Goal: Check status

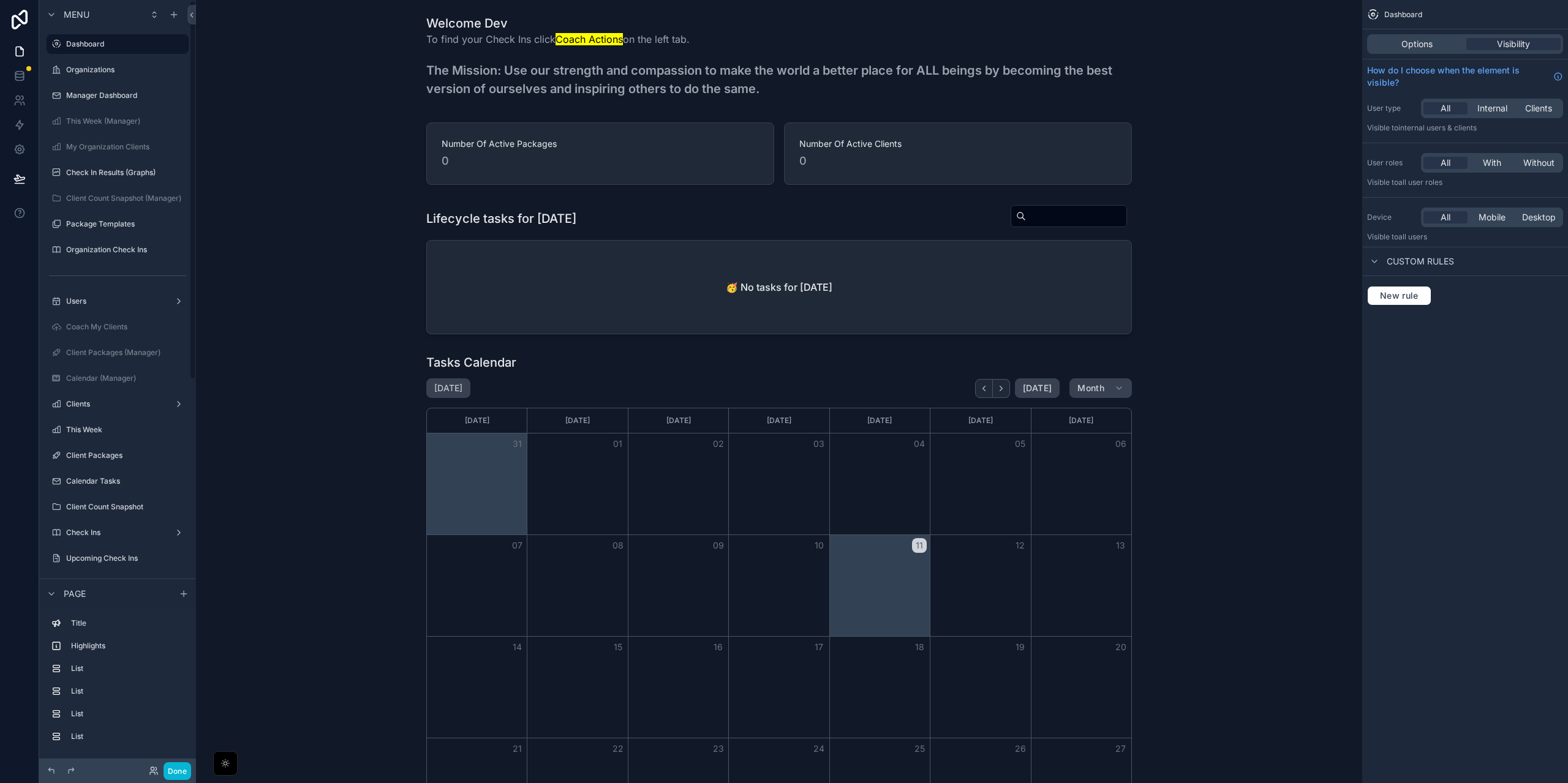
click at [105, 56] on div "scrollable content" at bounding box center [117, 56] width 157 height 2
click at [113, 66] on label "Organizations" at bounding box center [115, 69] width 98 height 10
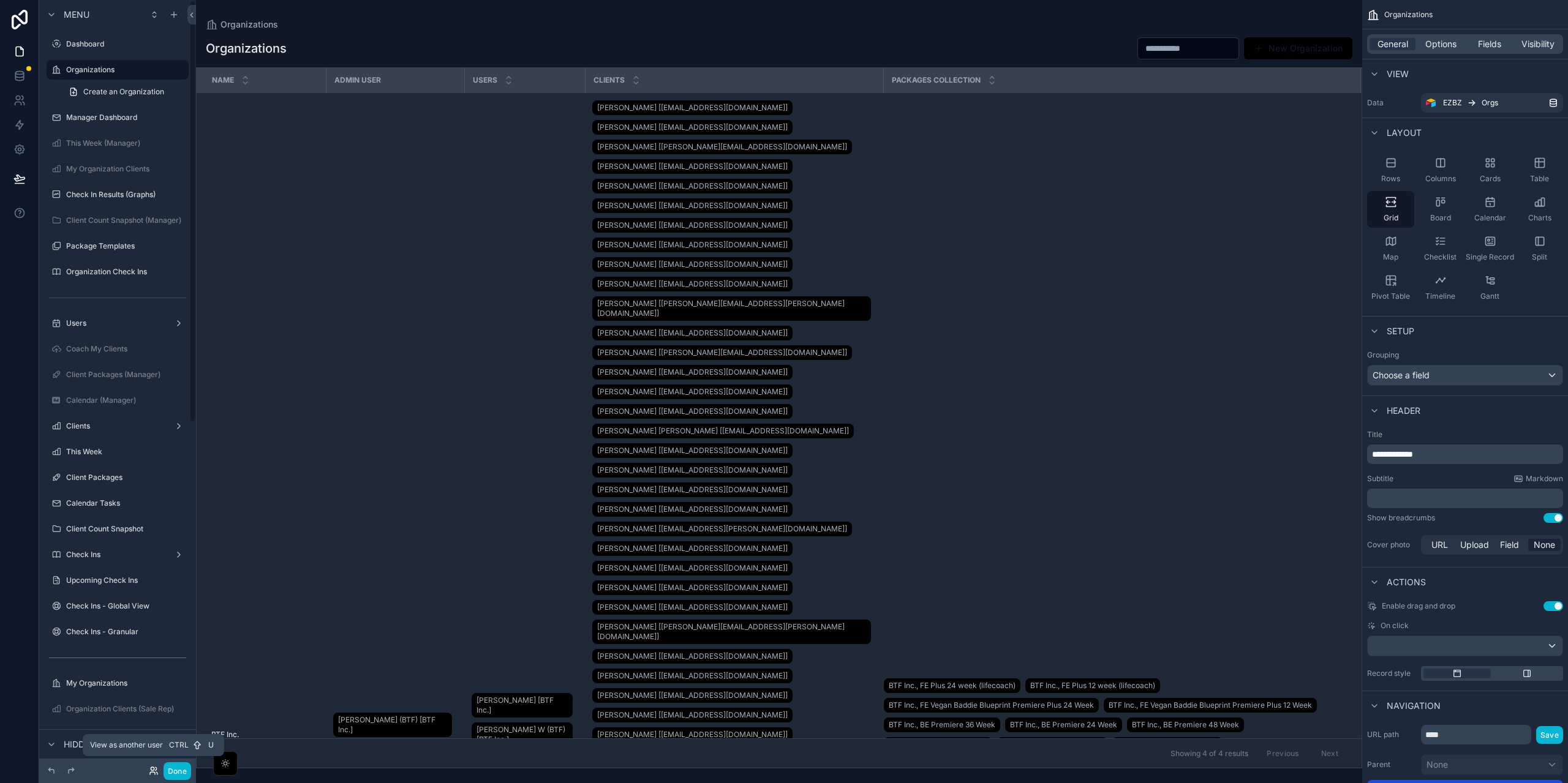
click at [152, 772] on icon at bounding box center [153, 770] width 10 height 10
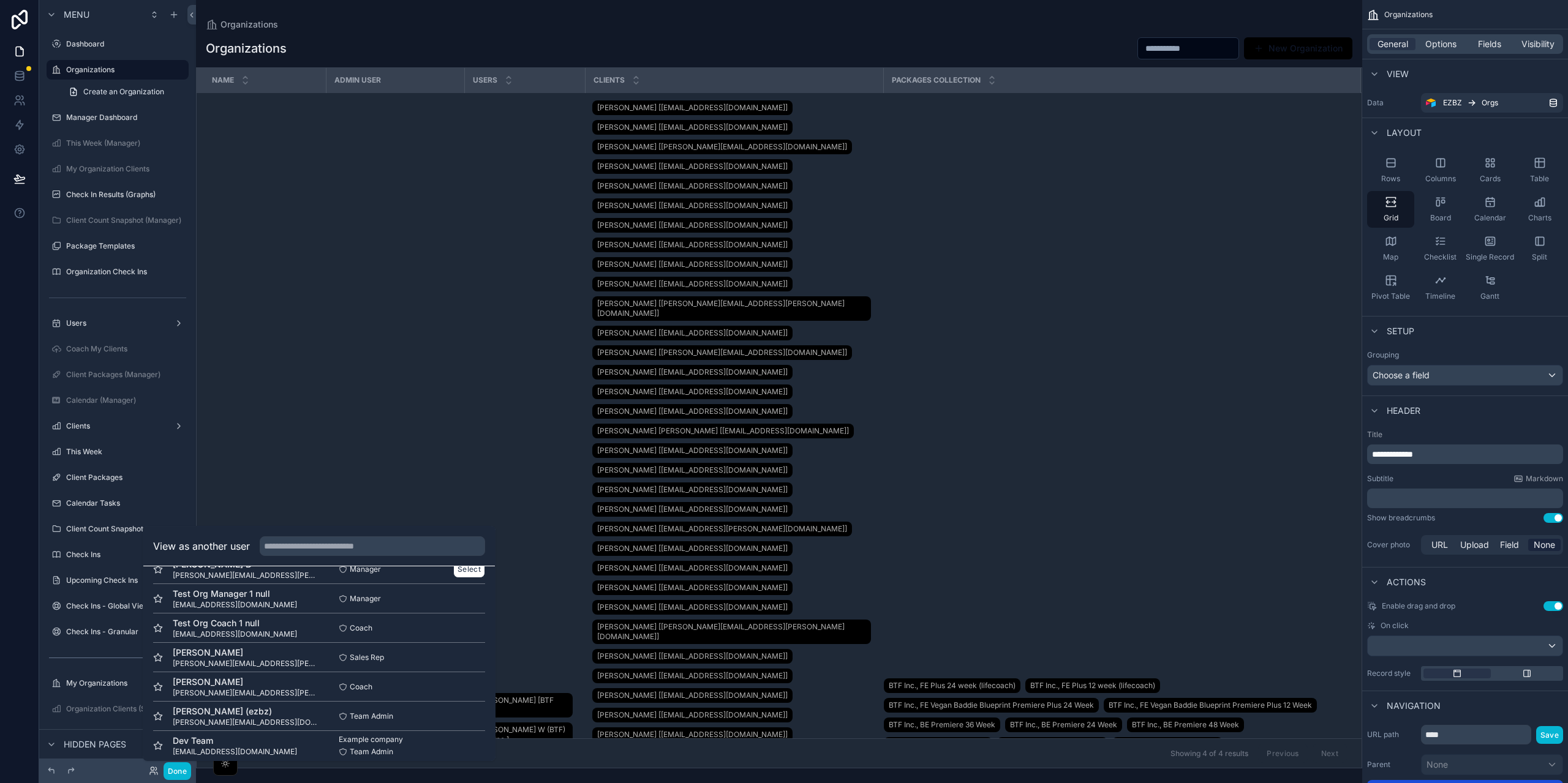
scroll to position [149, 0]
click at [454, 712] on button "Select" at bounding box center [469, 707] width 32 height 18
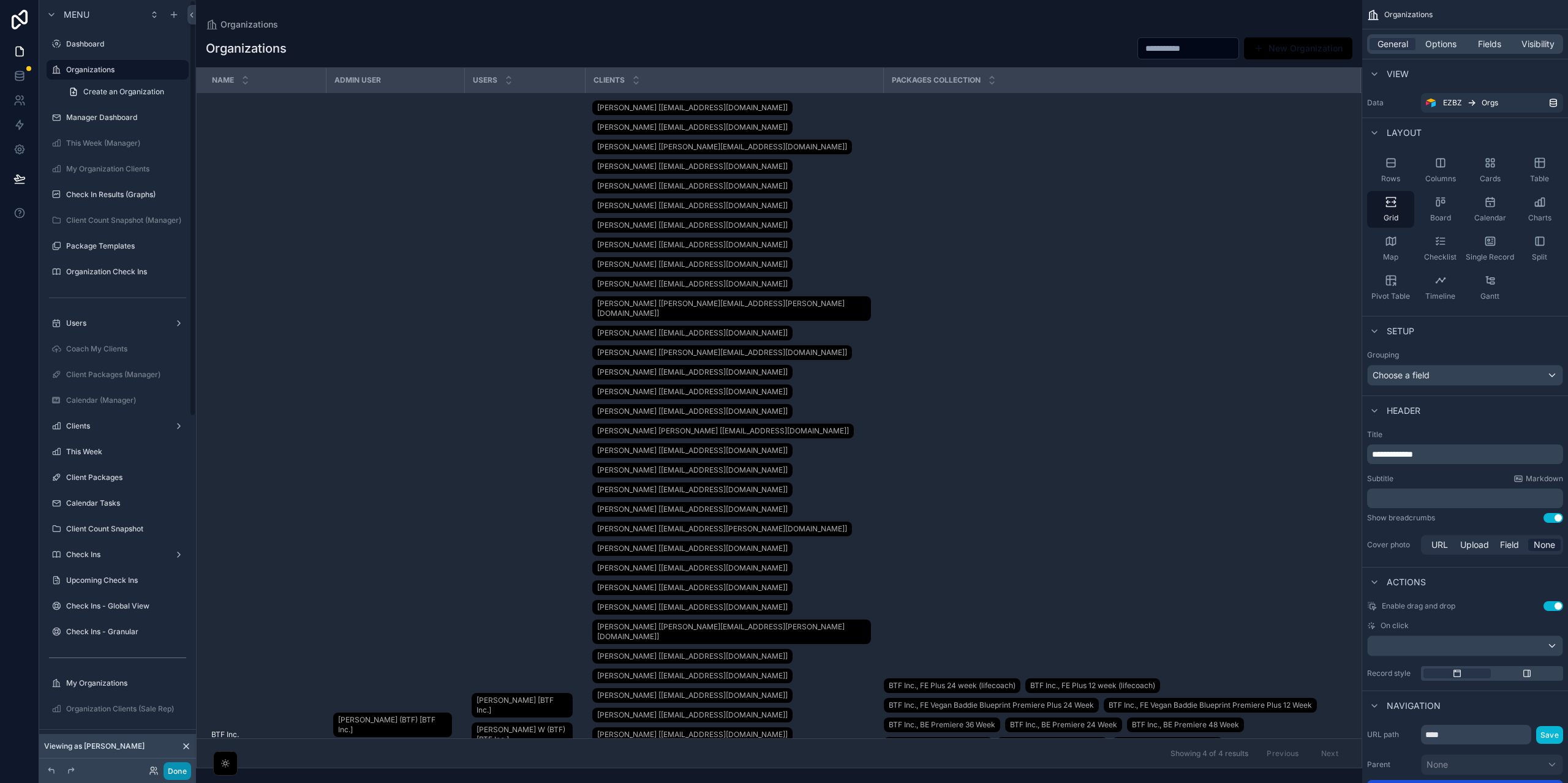
click at [179, 769] on button "Done" at bounding box center [177, 771] width 28 height 18
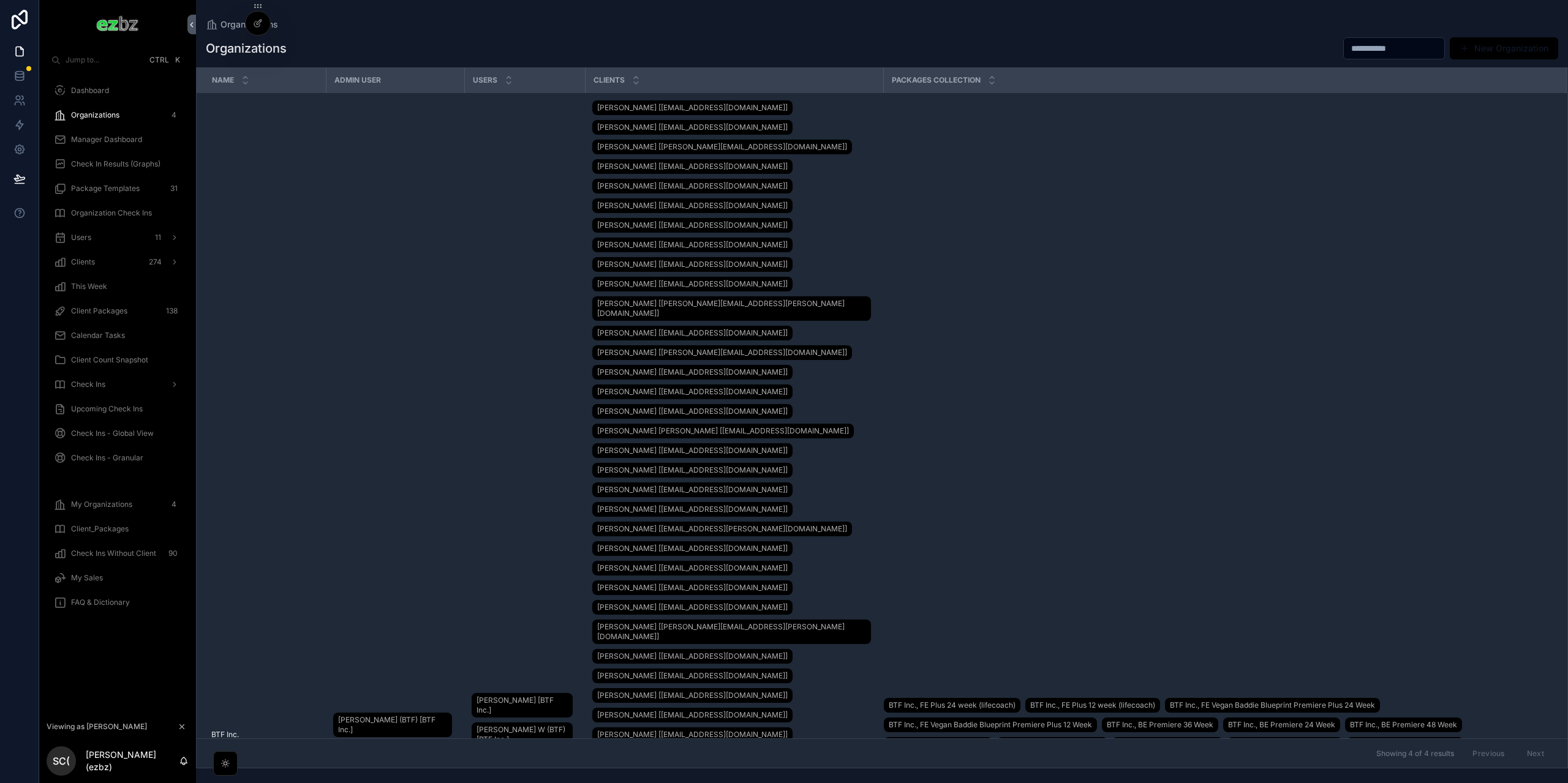
click at [121, 149] on div "Manager Dashboard" at bounding box center [118, 140] width 128 height 20
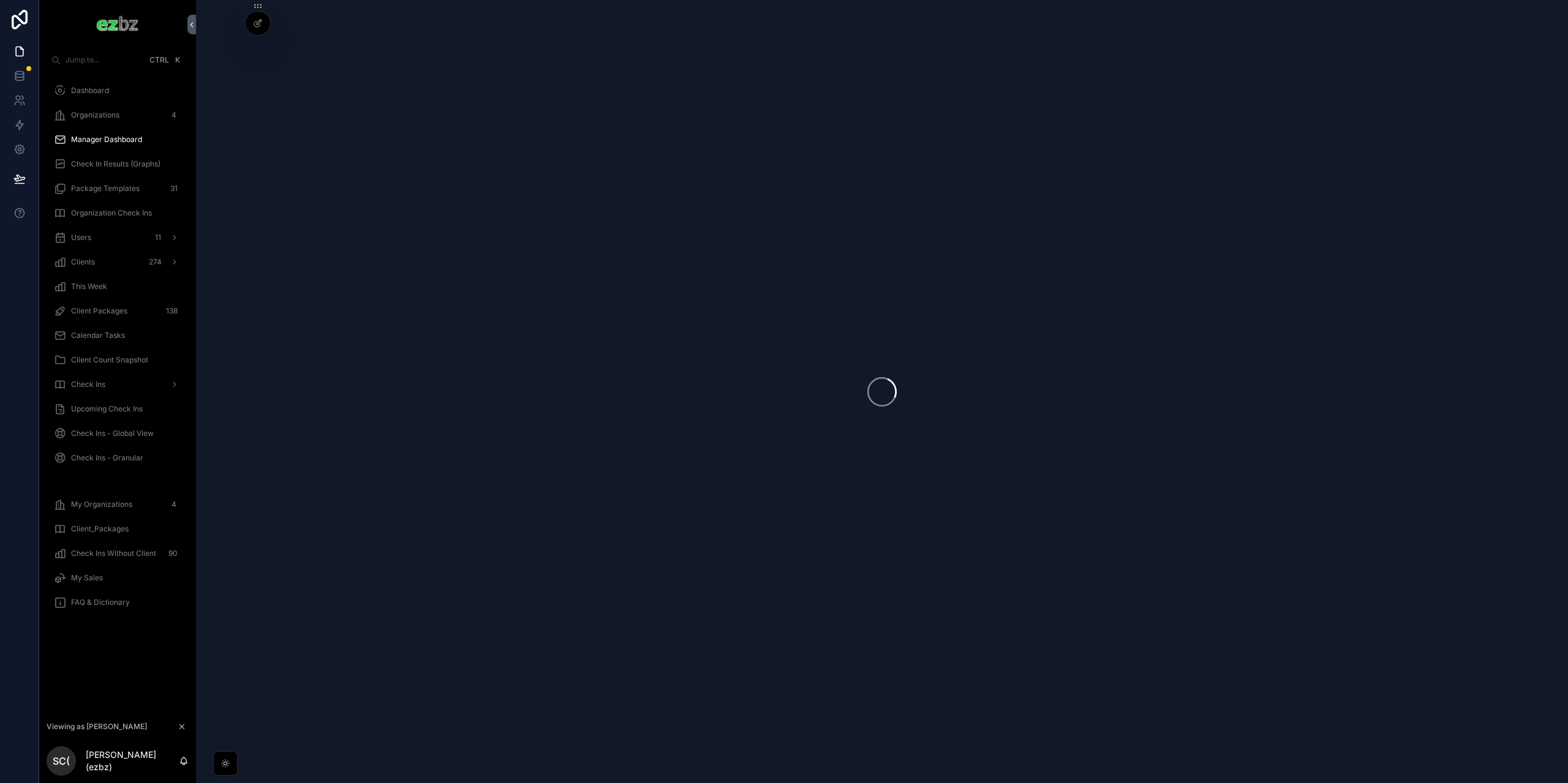
click at [97, 92] on span "Dashboard" at bounding box center [90, 90] width 38 height 10
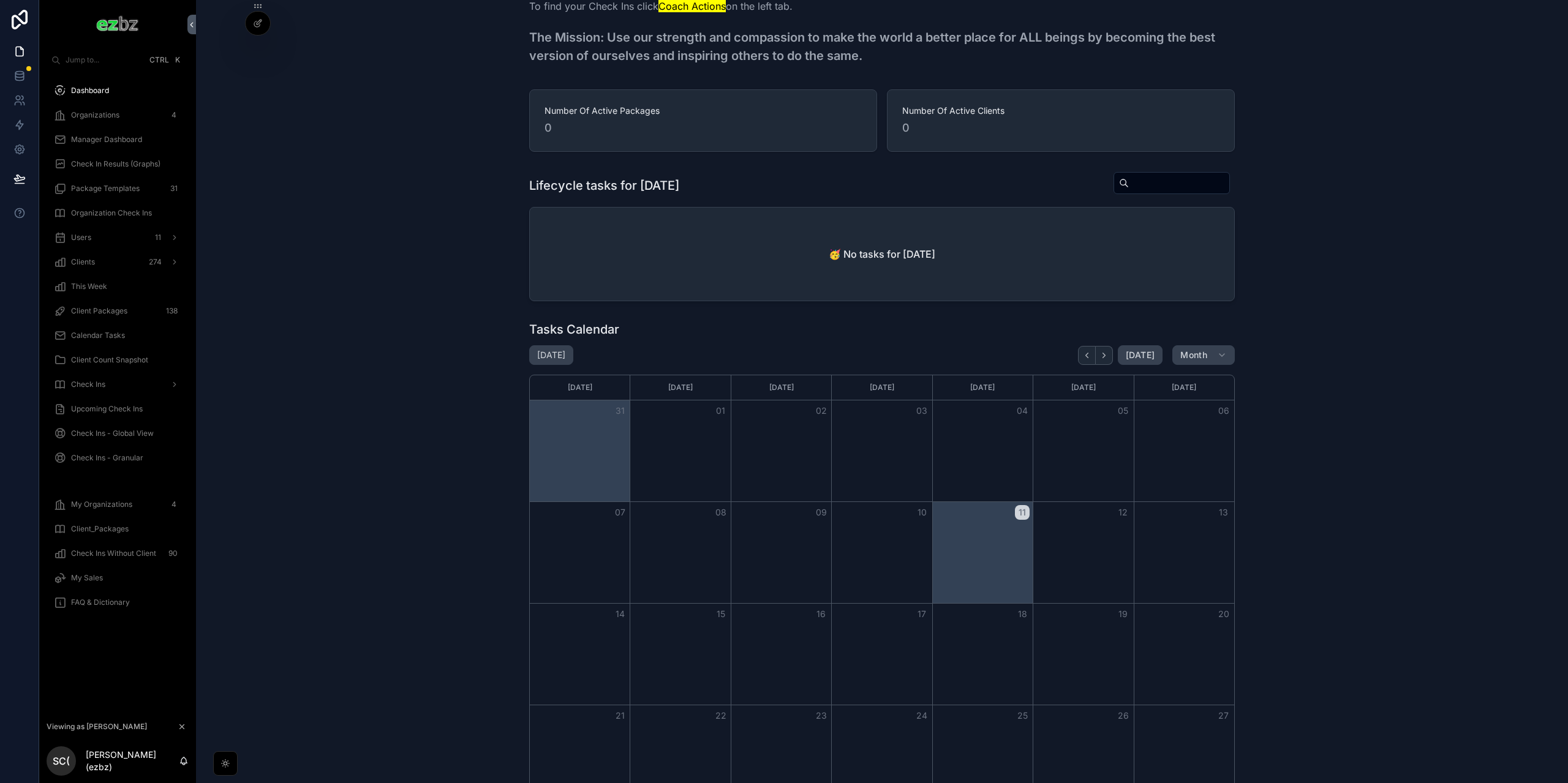
scroll to position [62, 0]
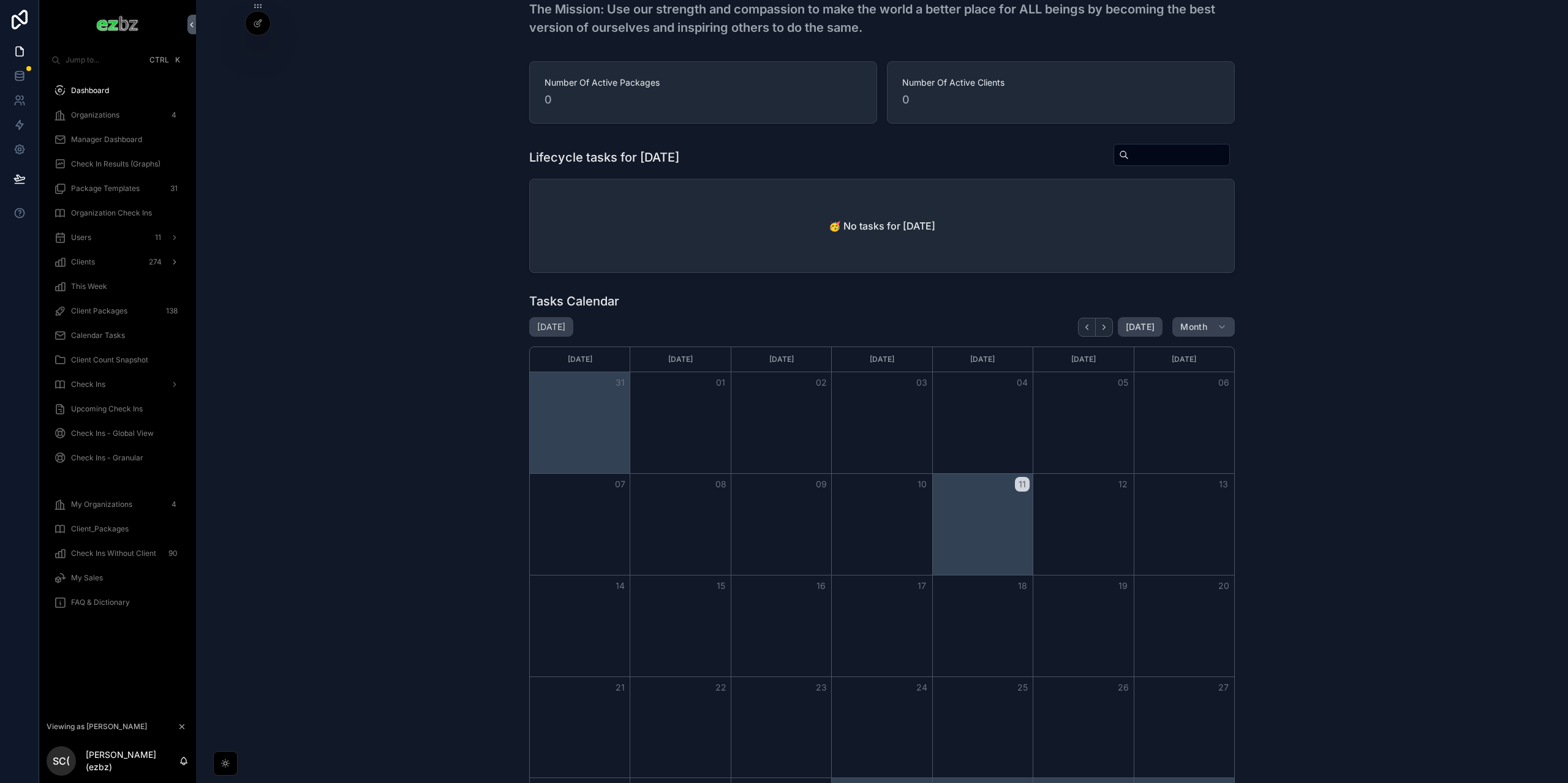
click at [111, 254] on div "Clients 274" at bounding box center [118, 262] width 128 height 20
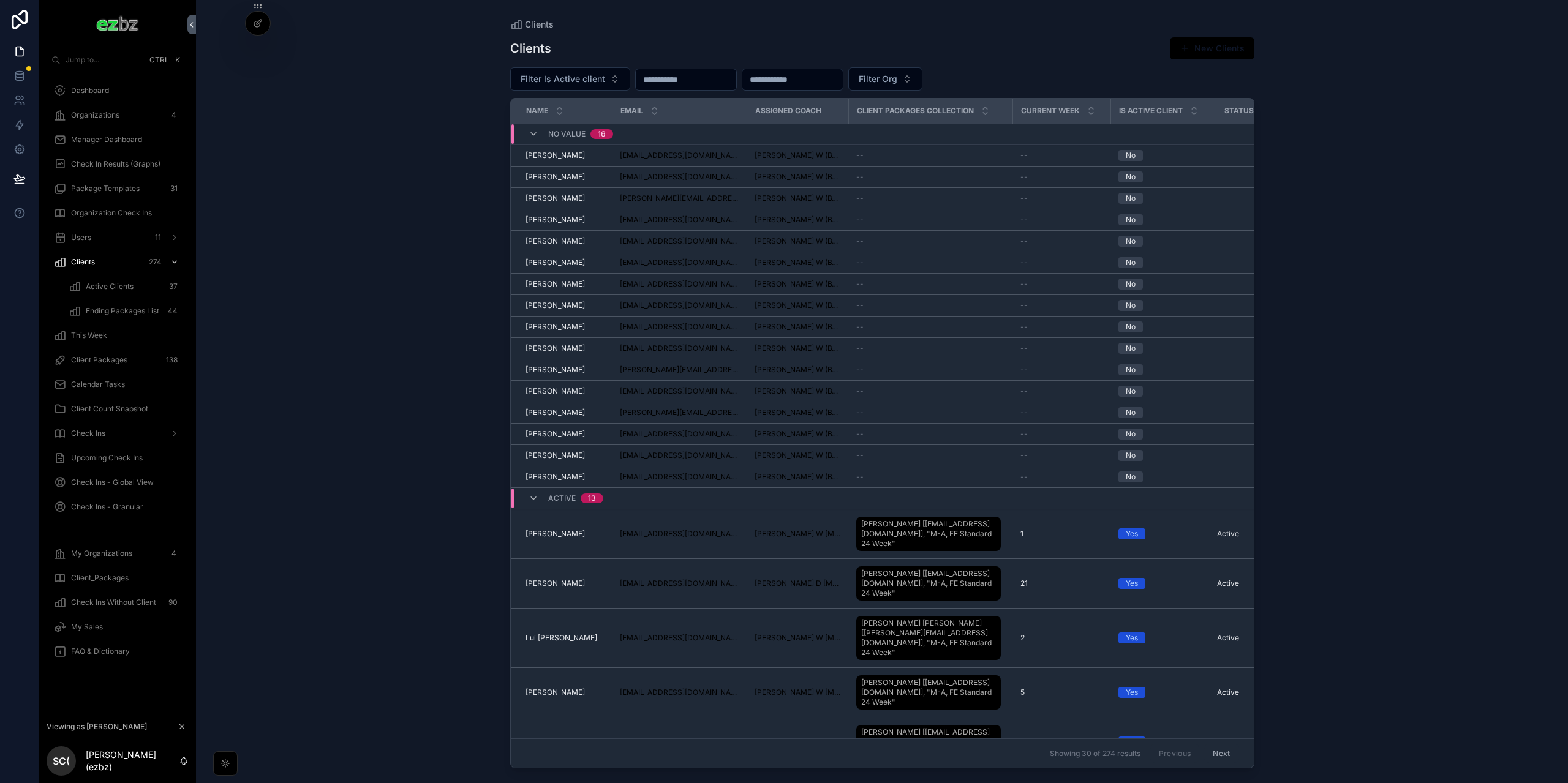
click at [807, 81] on input "scrollable content" at bounding box center [792, 80] width 101 height 17
paste input "**********"
type input "**********"
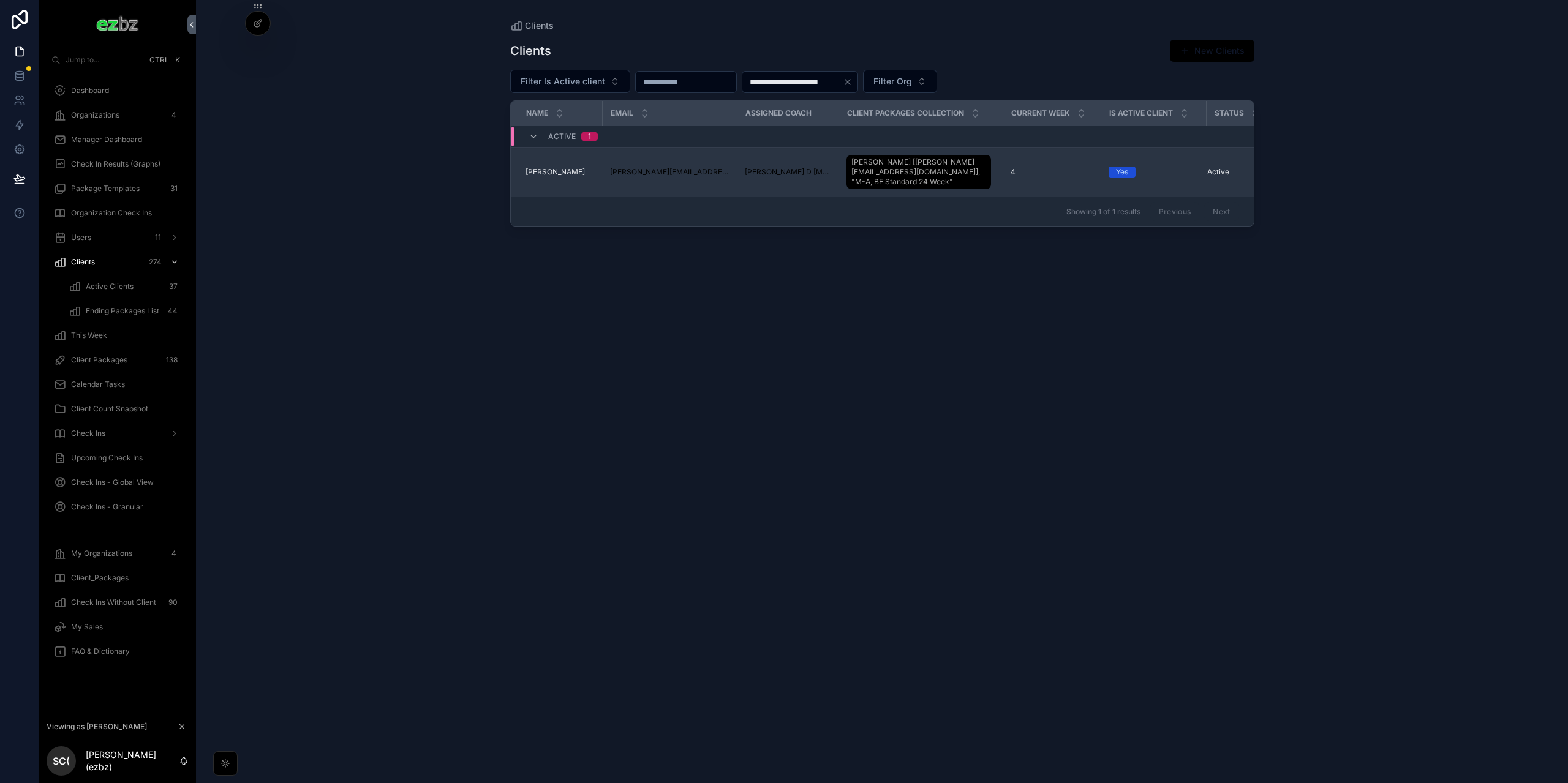
click at [554, 176] on span "Brandon Bornancin" at bounding box center [555, 172] width 59 height 10
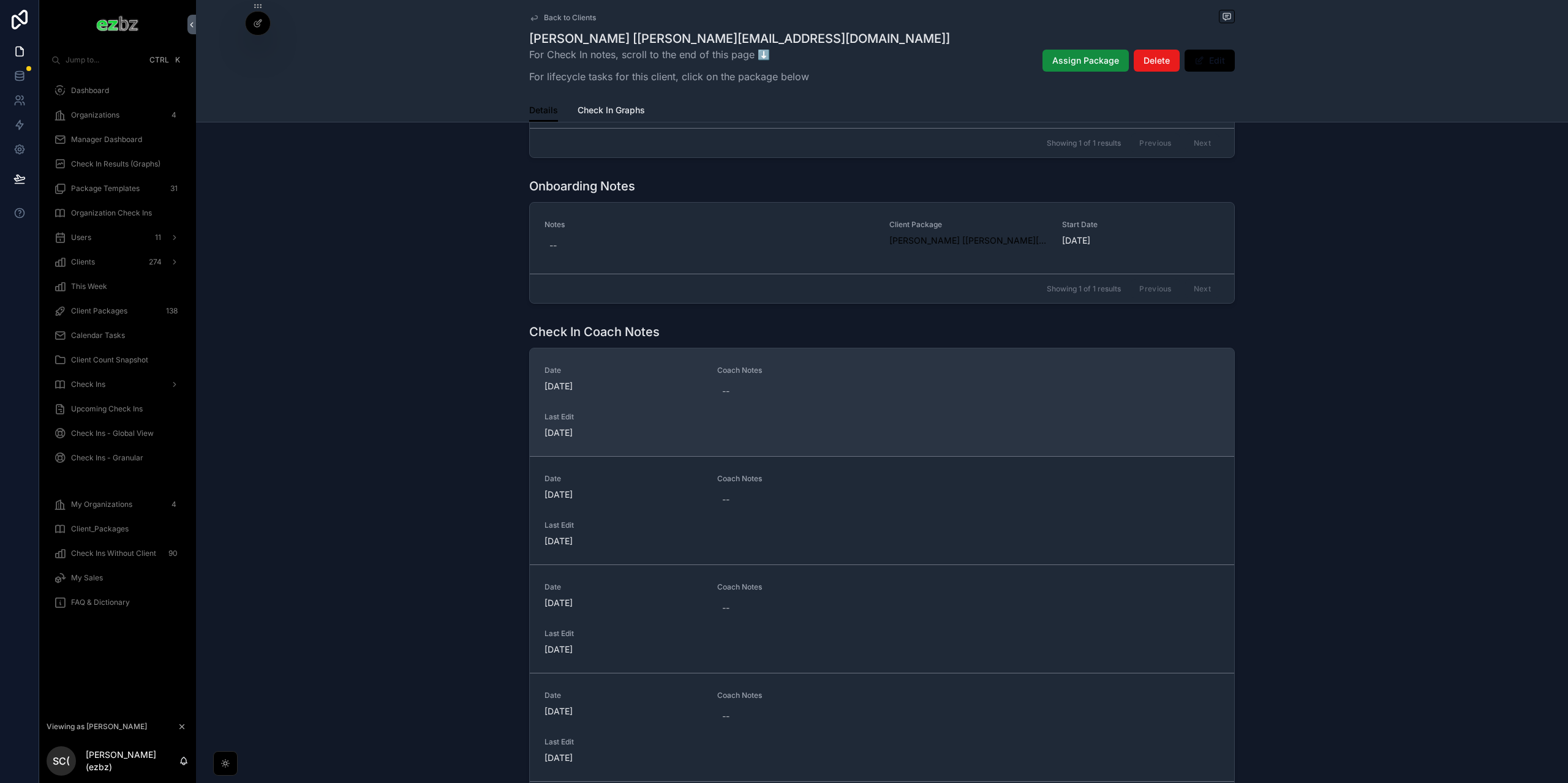
scroll to position [559, 0]
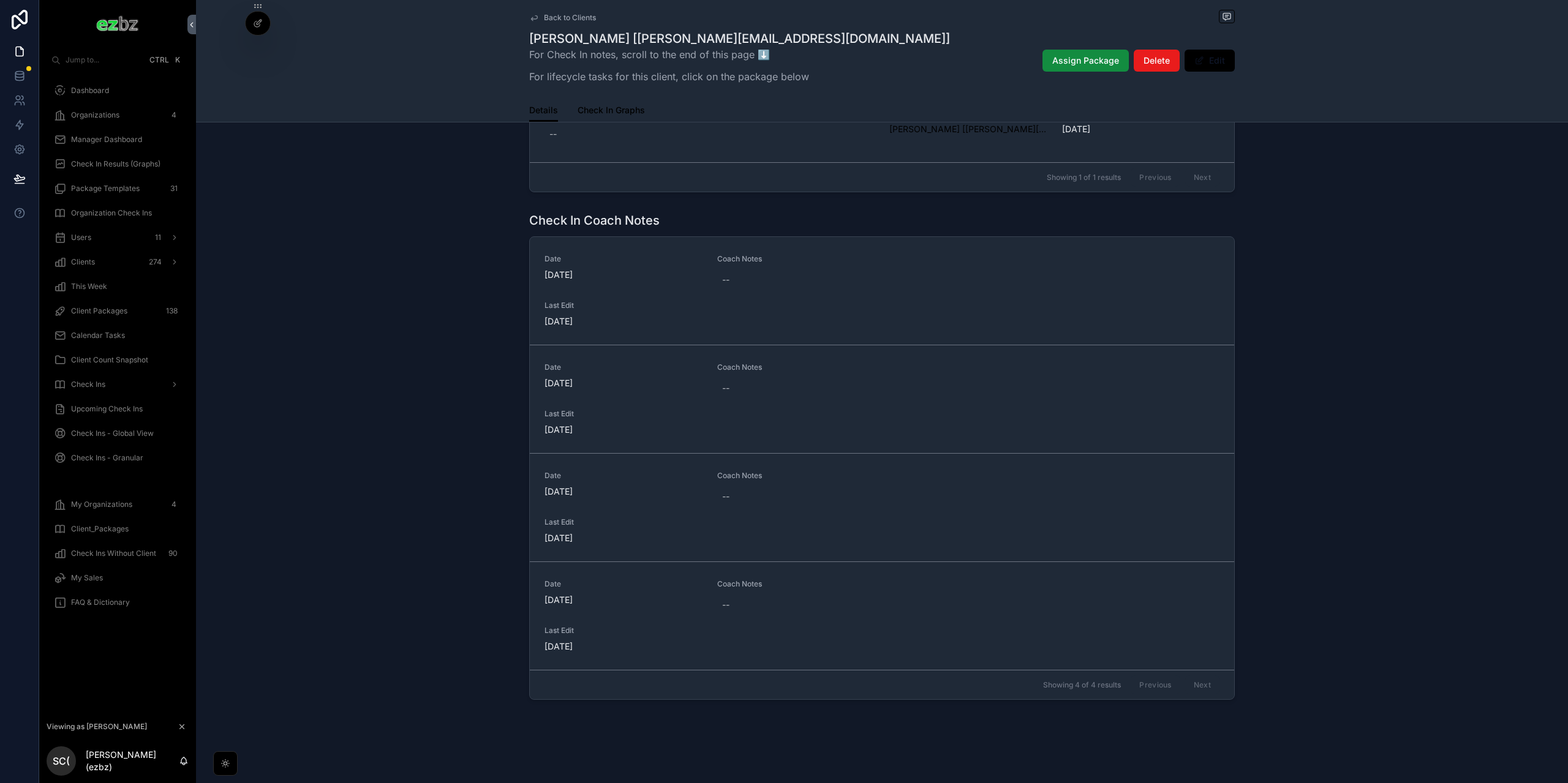
click at [607, 111] on span "Check In Graphs" at bounding box center [611, 110] width 68 height 12
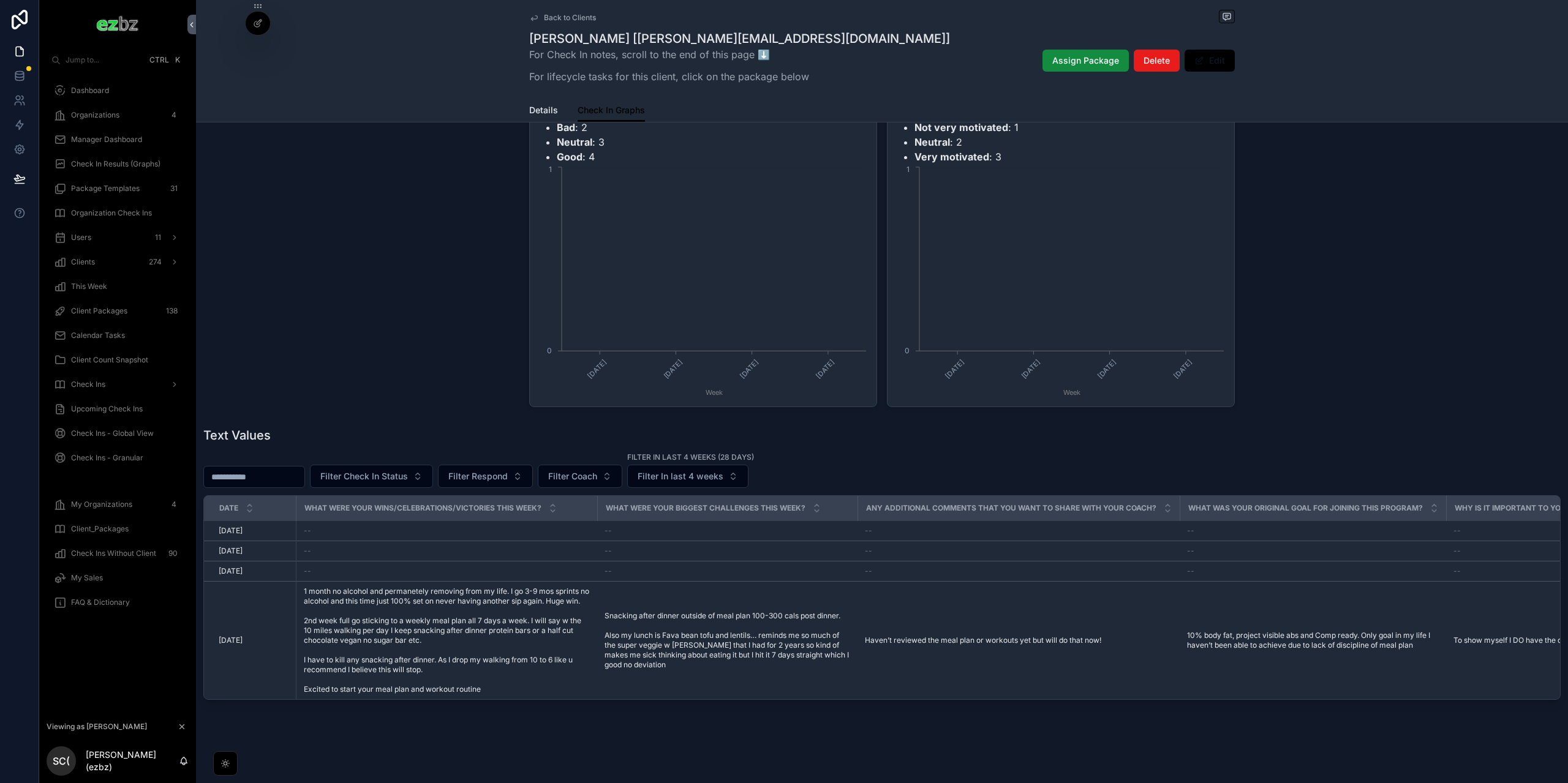
scroll to position [2694, 0]
